Goal: Find contact information: Find contact information

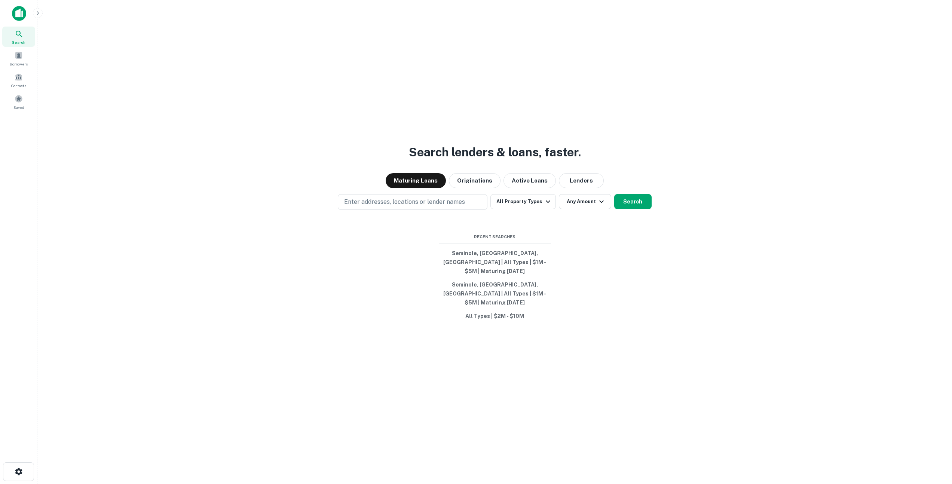
click at [462, 129] on div "Search lenders & loans, faster. Maturing Loans Originations Active Loans Lender…" at bounding box center [494, 260] width 903 height 484
click at [580, 186] on button "Lenders" at bounding box center [581, 180] width 45 height 15
click at [386, 210] on button "Enter addresses, locations or lender names" at bounding box center [413, 202] width 150 height 16
type input "********"
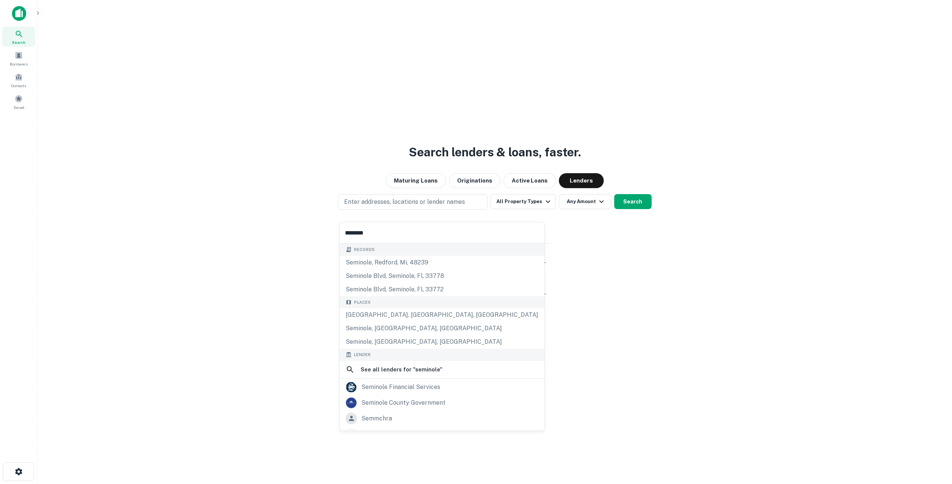
drag, startPoint x: 395, startPoint y: 330, endPoint x: 402, endPoint y: 329, distance: 7.6
click at [395, 330] on div "Seminole, [GEOGRAPHIC_DATA], [GEOGRAPHIC_DATA]" at bounding box center [442, 328] width 205 height 13
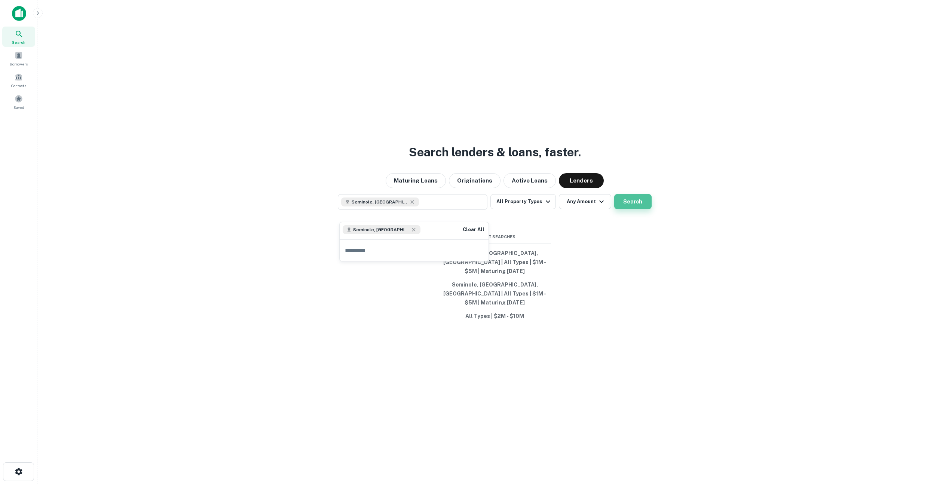
click at [640, 208] on button "Search" at bounding box center [632, 201] width 37 height 15
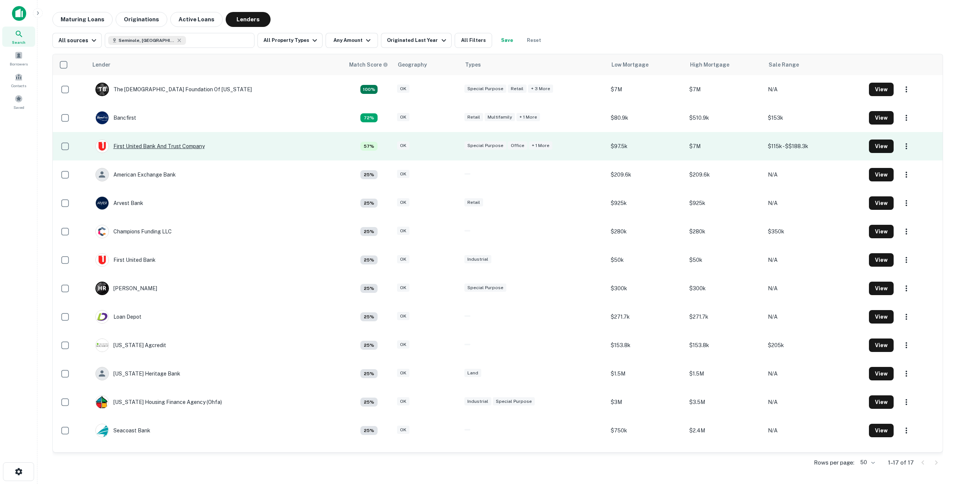
click at [193, 150] on div "First United Bank And Trust Company" at bounding box center [149, 146] width 109 height 13
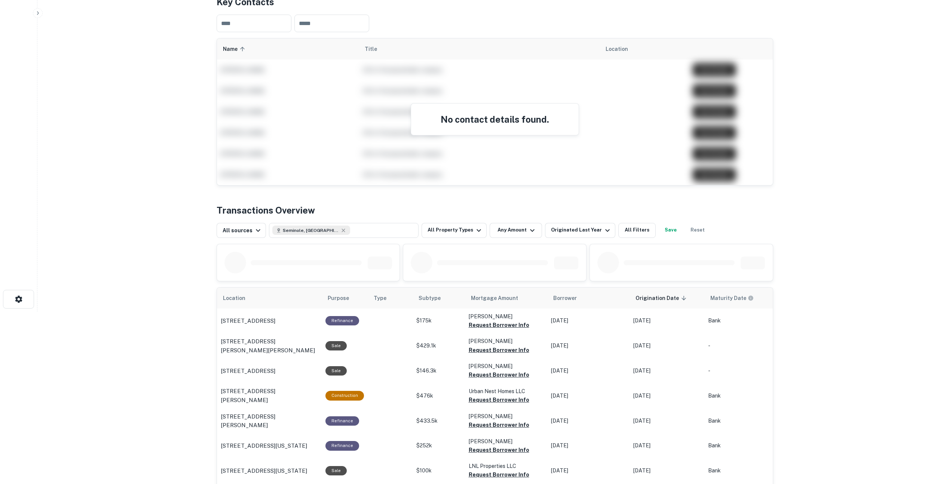
scroll to position [18, 0]
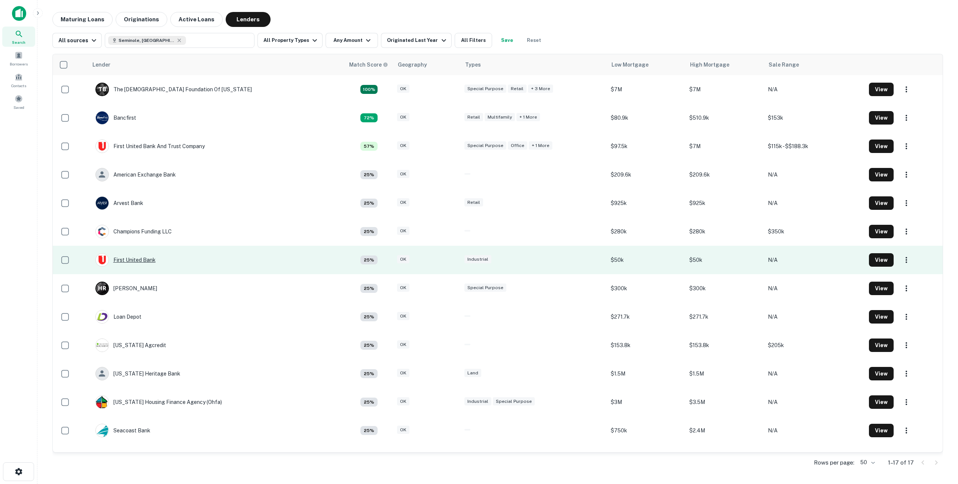
click at [135, 260] on div "First United Bank" at bounding box center [125, 259] width 60 height 13
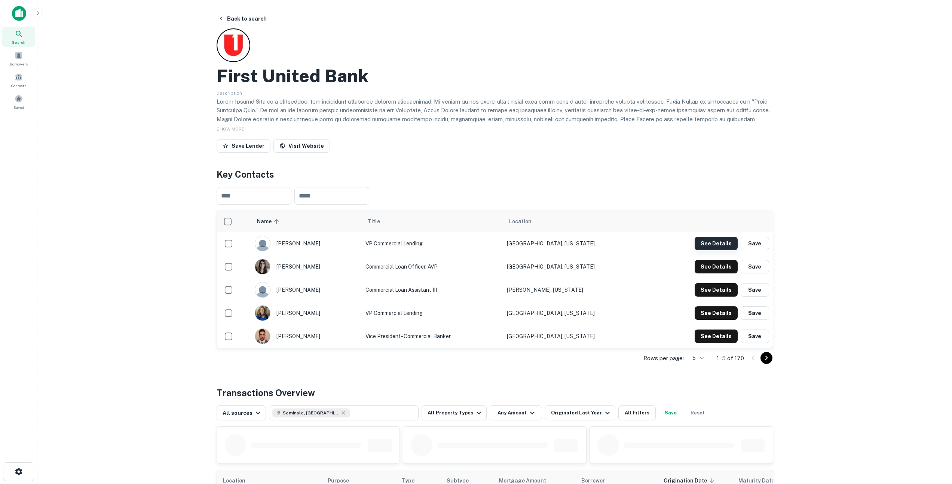
click at [724, 243] on button "See Details" at bounding box center [716, 243] width 43 height 13
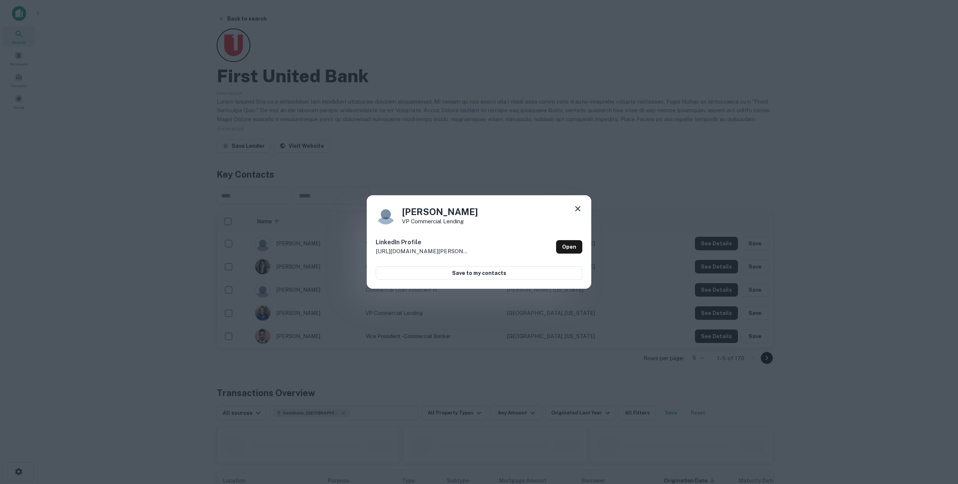
click at [601, 184] on div "[PERSON_NAME] VP Commercial Lending LinkedIn Profile [URL][DOMAIN_NAME][PERSON_…" at bounding box center [479, 242] width 958 height 484
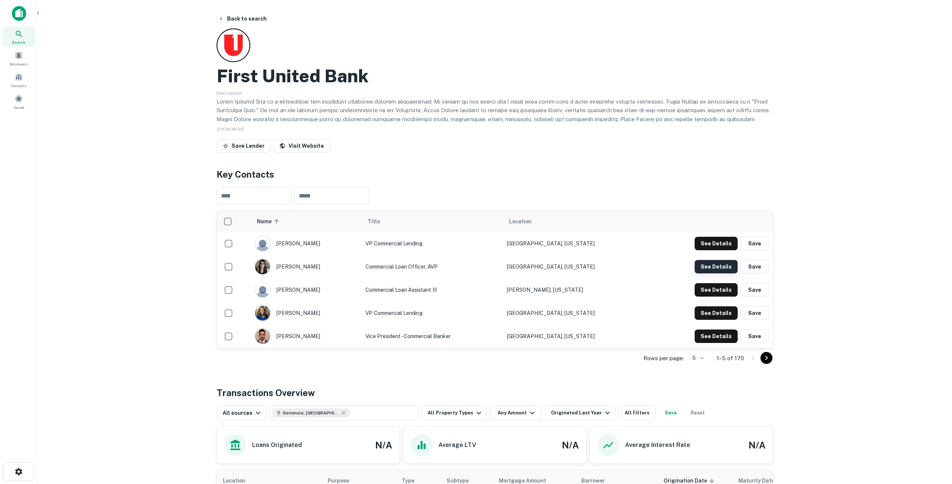
click at [723, 266] on button "See Details" at bounding box center [716, 266] width 43 height 13
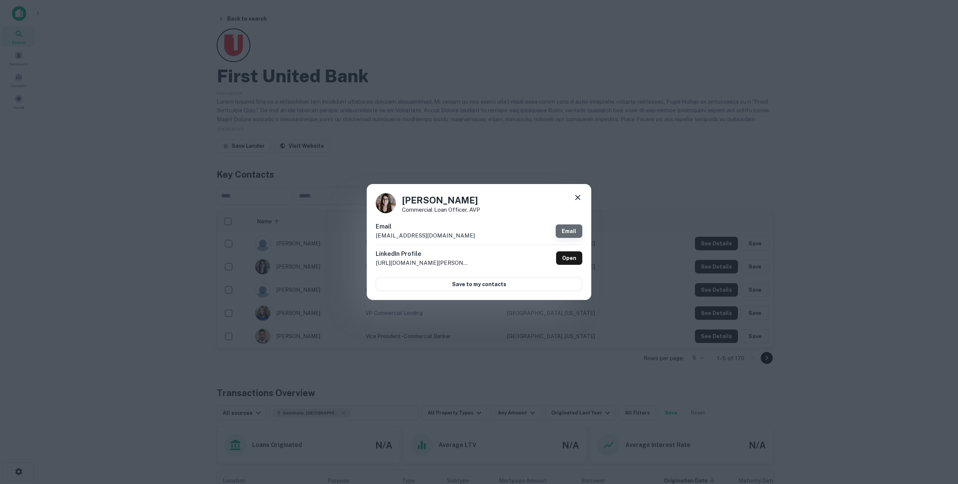
click at [573, 233] on link "Email" at bounding box center [568, 230] width 27 height 13
drag, startPoint x: 455, startPoint y: 234, endPoint x: 373, endPoint y: 234, distance: 81.5
click at [373, 234] on div "[PERSON_NAME] Commercial Loan Officer, AVP Email [EMAIL_ADDRESS][DOMAIN_NAME] E…" at bounding box center [479, 242] width 224 height 116
copy p "[EMAIL_ADDRESS][DOMAIN_NAME]"
click at [476, 126] on div "[PERSON_NAME] Commercial Loan Officer, AVP Email [EMAIL_ADDRESS][DOMAIN_NAME] E…" at bounding box center [479, 242] width 958 height 484
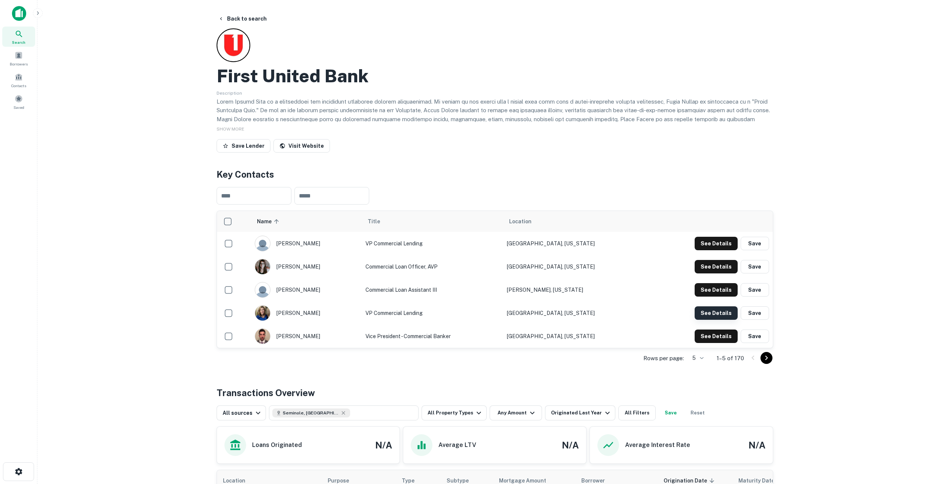
click at [718, 316] on button "See Details" at bounding box center [716, 312] width 43 height 13
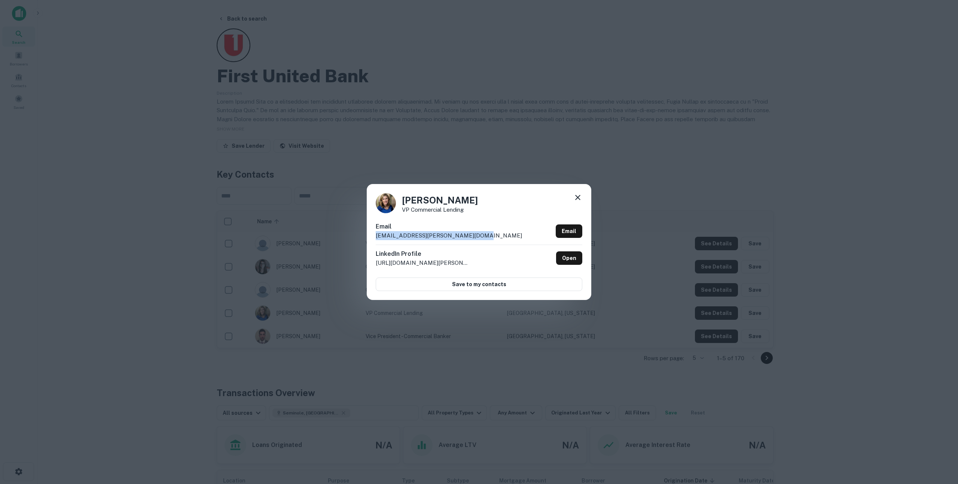
drag, startPoint x: 446, startPoint y: 235, endPoint x: 362, endPoint y: 235, distance: 84.2
click at [362, 235] on div "[PERSON_NAME] VP Commercial Lending Email [EMAIL_ADDRESS][PERSON_NAME][DOMAIN_N…" at bounding box center [479, 242] width 958 height 484
copy p "[EMAIL_ADDRESS][PERSON_NAME][DOMAIN_NAME]"
click at [581, 194] on icon at bounding box center [577, 197] width 9 height 9
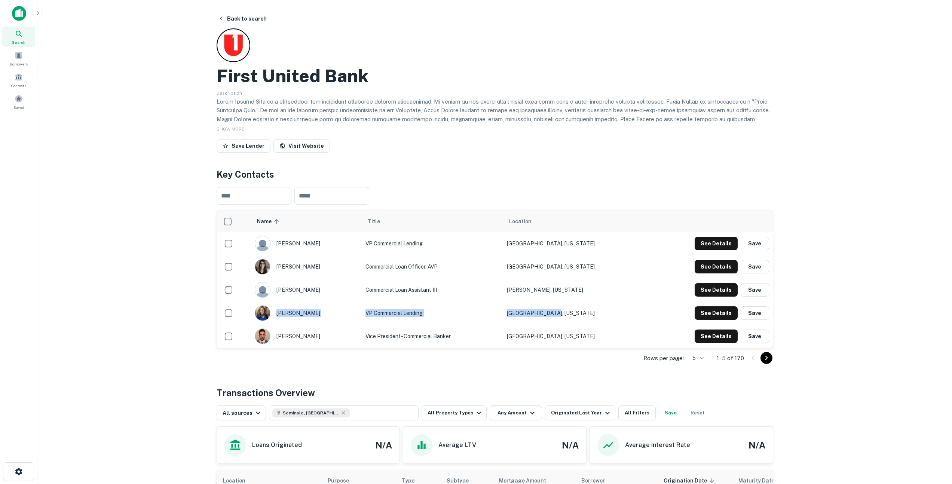
drag, startPoint x: 612, startPoint y: 314, endPoint x: 316, endPoint y: 315, distance: 296.6
click at [316, 315] on tr "[PERSON_NAME] VP Commercial Lending [GEOGRAPHIC_DATA], [US_STATE] See Details S…" at bounding box center [495, 312] width 556 height 23
copy tr "[PERSON_NAME] VP Commercial Lending [GEOGRAPHIC_DATA], [US_STATE]"
click at [246, 19] on button "Back to search" at bounding box center [242, 18] width 55 height 13
